Goal: Information Seeking & Learning: Learn about a topic

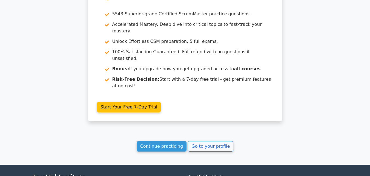
scroll to position [932, 0]
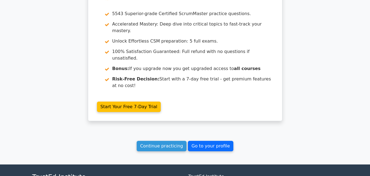
click at [212, 141] on link "Go to your profile" at bounding box center [211, 146] width 46 height 10
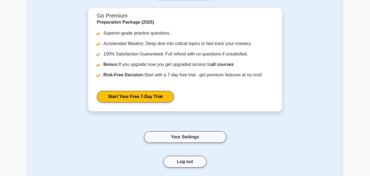
scroll to position [67, 0]
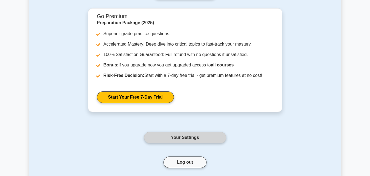
click at [182, 132] on link "Your Settings" at bounding box center [185, 138] width 82 height 12
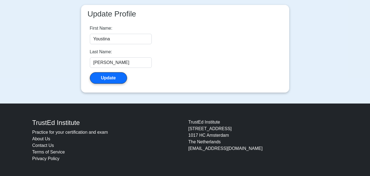
scroll to position [133, 0]
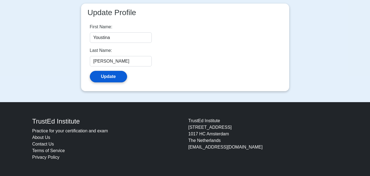
click at [113, 73] on button "Update" at bounding box center [108, 77] width 37 height 12
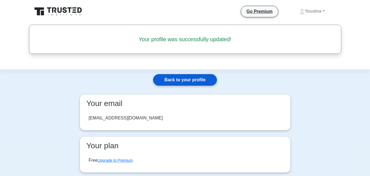
click at [165, 82] on link "Back to your profile" at bounding box center [185, 80] width 64 height 12
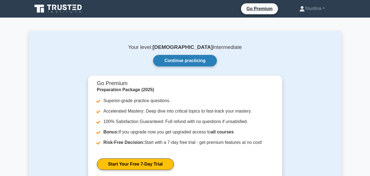
click at [185, 62] on link "Continue practicing" at bounding box center [185, 61] width 64 height 12
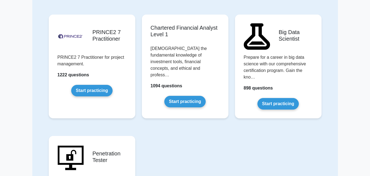
scroll to position [1152, 0]
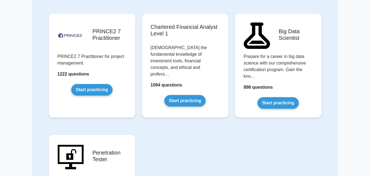
click at [197, 95] on link "Start practicing" at bounding box center [185, 101] width 41 height 12
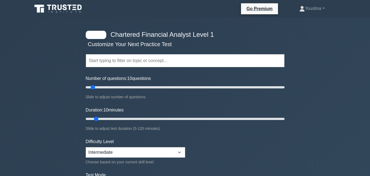
click at [86, 34] on div at bounding box center [96, 35] width 21 height 8
click at [93, 34] on div at bounding box center [96, 35] width 21 height 8
click at [120, 64] on input "text" at bounding box center [185, 60] width 199 height 13
click at [32, 149] on div "Chartered Financial Analyst Level 1 Customize Your Next Practice Test Topics Qu…" at bounding box center [185, 179] width 370 height 323
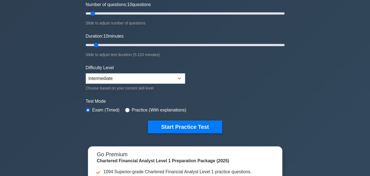
scroll to position [77, 0]
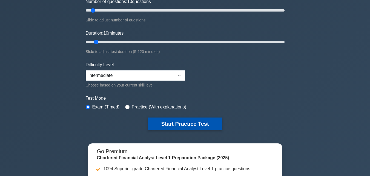
click at [194, 124] on button "Start Practice Test" at bounding box center [185, 123] width 74 height 13
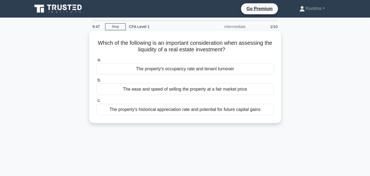
click at [153, 71] on div "The property's occupancy rate and tenant turnover" at bounding box center [186, 69] width 178 height 12
click at [97, 62] on input "a. The property's occupancy rate and tenant turnover" at bounding box center [97, 60] width 0 height 4
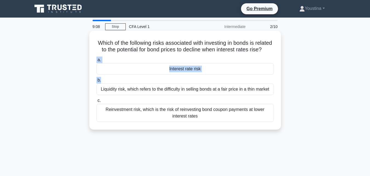
drag, startPoint x: 156, startPoint y: 89, endPoint x: 209, endPoint y: 55, distance: 63.2
click at [209, 55] on div "Which of the following risks associated with investing in bonds is related to t…" at bounding box center [186, 80] width 188 height 94
click at [205, 53] on h5 "Which of the following risks associated with investing in bonds is related to t…" at bounding box center [185, 46] width 179 height 14
click at [172, 121] on div "Reinvestment risk, which is the risk of reinvesting bond coupon payments at low…" at bounding box center [186, 113] width 178 height 18
click at [97, 102] on input "c. Reinvestment risk, which is the risk of reinvesting bond coupon payments at …" at bounding box center [97, 101] width 0 height 4
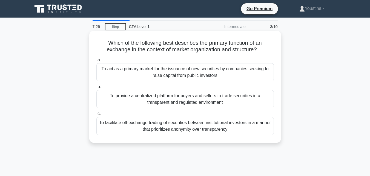
click at [161, 97] on div "To provide a centralized platform for buyers and sellers to trade securities in…" at bounding box center [186, 99] width 178 height 18
click at [97, 89] on input "b. To provide a centralized platform for buyers and sellers to trade securities…" at bounding box center [97, 87] width 0 height 4
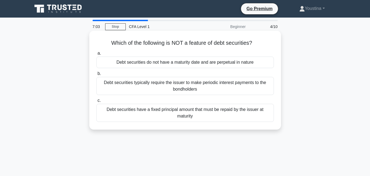
click at [183, 90] on div "Debt securities typically require the issuer to make periodic interest payments…" at bounding box center [186, 86] width 178 height 18
click at [97, 75] on input "b. Debt securities typically require the issuer to make periodic interest payme…" at bounding box center [97, 74] width 0 height 4
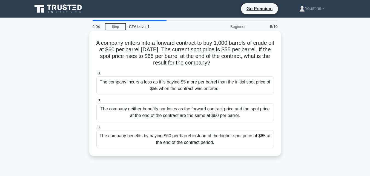
click at [161, 140] on div "The company benefits by paying $60 per barrel instead of the higher spot price …" at bounding box center [186, 139] width 178 height 18
click at [97, 129] on input "c. The company benefits by paying $60 per barrel instead of the higher spot pri…" at bounding box center [97, 127] width 0 height 4
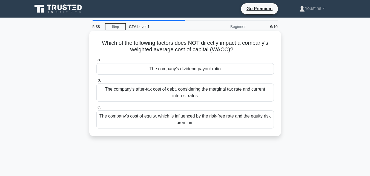
click at [204, 92] on div "The company's after-tax cost of debt, considering the marginal tax rate and cur…" at bounding box center [186, 92] width 178 height 18
click at [97, 82] on input "b. The company's after-tax cost of debt, considering the marginal tax rate and …" at bounding box center [97, 80] width 0 height 4
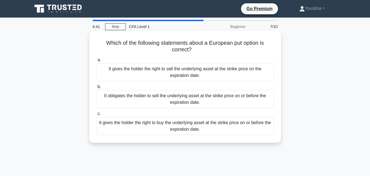
click at [200, 98] on div "It obligates the holder to sell the underlying asset at the strike price on or …" at bounding box center [186, 99] width 178 height 18
click at [97, 89] on input "b. It obligates the holder to sell the underlying asset at the strike price on …" at bounding box center [97, 87] width 0 height 4
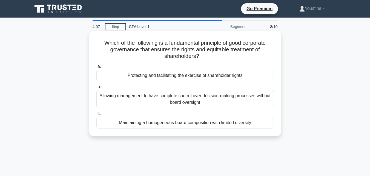
click at [221, 76] on div "Protecting and facilitating the exercise of shareholder rights" at bounding box center [186, 76] width 178 height 12
click at [97, 68] on input "a. Protecting and facilitating the exercise of shareholder rights" at bounding box center [97, 67] width 0 height 4
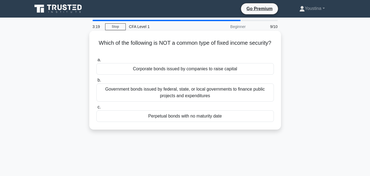
click at [209, 92] on div "Government bonds issued by federal, state, or local governments to finance publ…" at bounding box center [186, 92] width 178 height 18
click at [97, 82] on input "b. Government bonds issued by federal, state, or local governments to finance p…" at bounding box center [97, 80] width 0 height 4
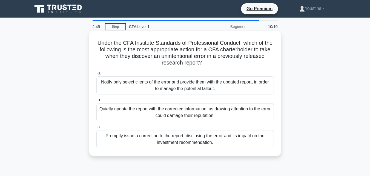
click at [179, 136] on div "Promptly issue a correction to the report, disclosing the error and its impact …" at bounding box center [186, 139] width 178 height 18
click at [97, 129] on input "c. Promptly issue a correction to the report, disclosing the error and its impa…" at bounding box center [97, 127] width 0 height 4
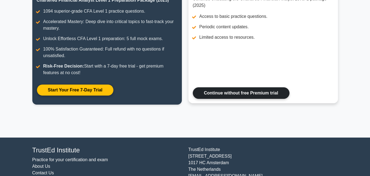
scroll to position [99, 0]
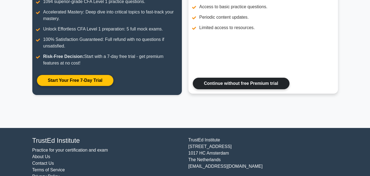
click at [264, 78] on link "Continue without free Premium trial" at bounding box center [241, 84] width 97 height 12
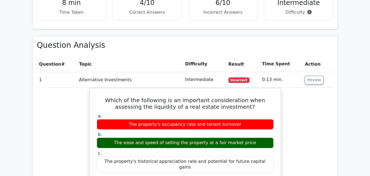
scroll to position [384, 0]
